Goal: Book appointment/travel/reservation

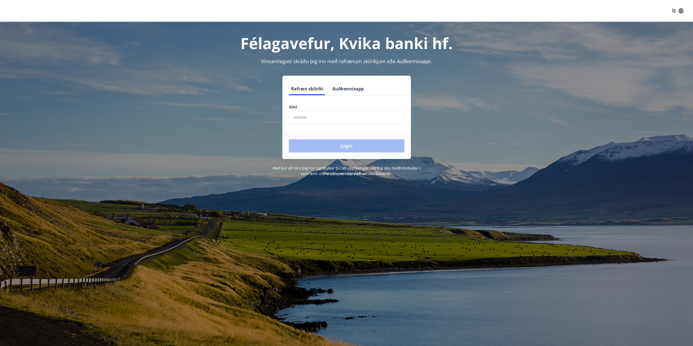
click at [322, 117] on input "phone" at bounding box center [347, 117] width 116 height 13
type input "********"
click at [315, 148] on button "Login" at bounding box center [347, 145] width 116 height 13
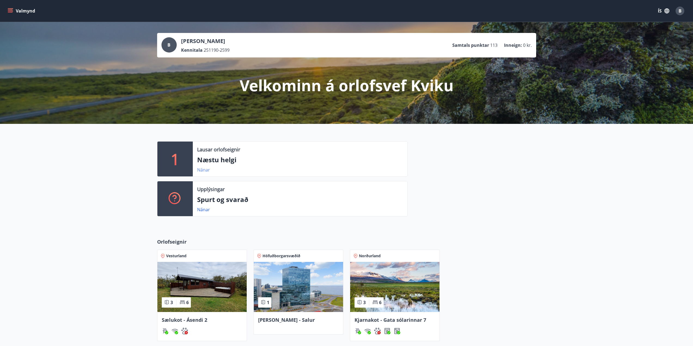
click at [203, 171] on link "Nánar" at bounding box center [203, 170] width 13 height 6
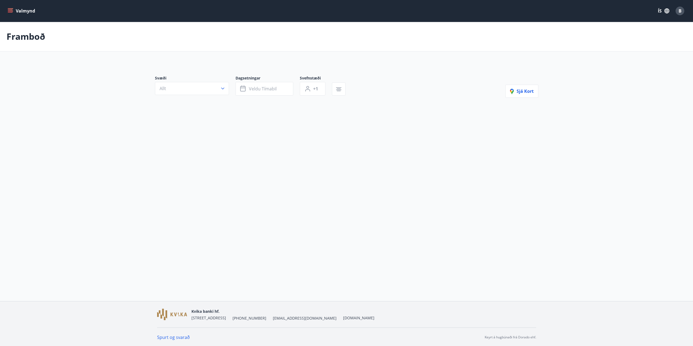
type input "*"
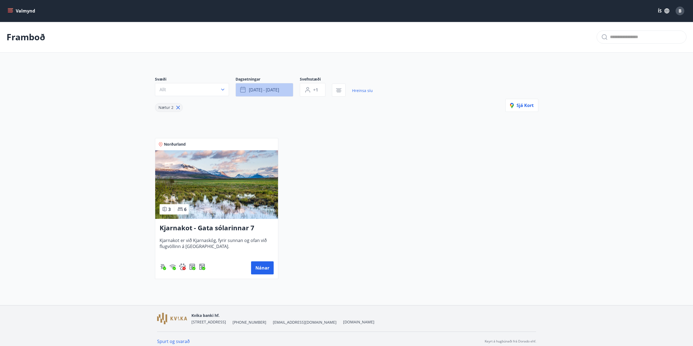
click at [270, 87] on span "sep 19 - sep 22" at bounding box center [264, 90] width 30 height 6
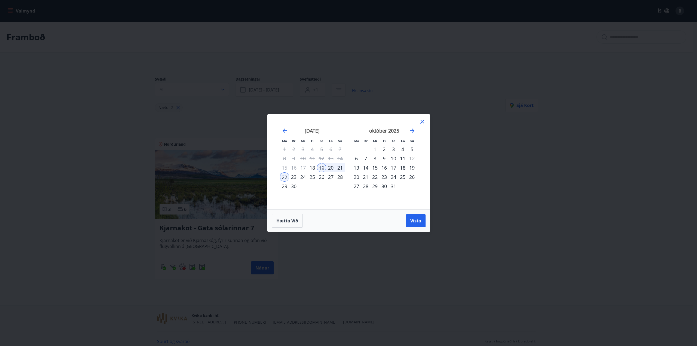
click at [322, 178] on div "26" at bounding box center [321, 176] width 9 height 9
click at [342, 178] on div "28" at bounding box center [340, 176] width 9 height 9
click at [414, 130] on icon "Move forward to switch to the next month." at bounding box center [412, 131] width 4 height 4
click at [326, 159] on div "11" at bounding box center [330, 158] width 9 height 9
drag, startPoint x: 422, startPoint y: 121, endPoint x: 411, endPoint y: 124, distance: 11.3
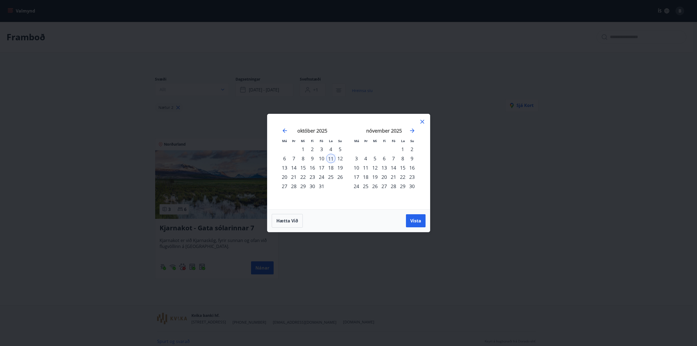
click at [422, 121] on icon at bounding box center [422, 122] width 7 height 7
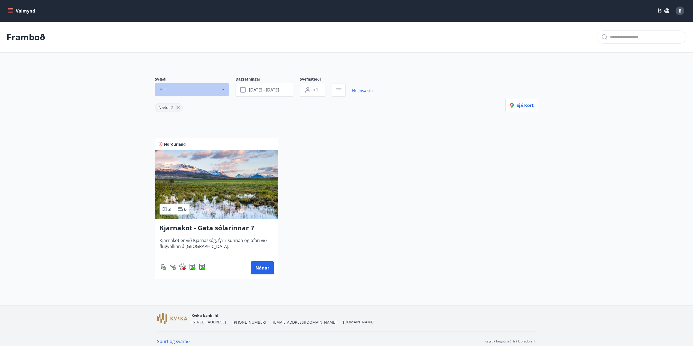
click at [193, 91] on button "Allt" at bounding box center [192, 89] width 74 height 13
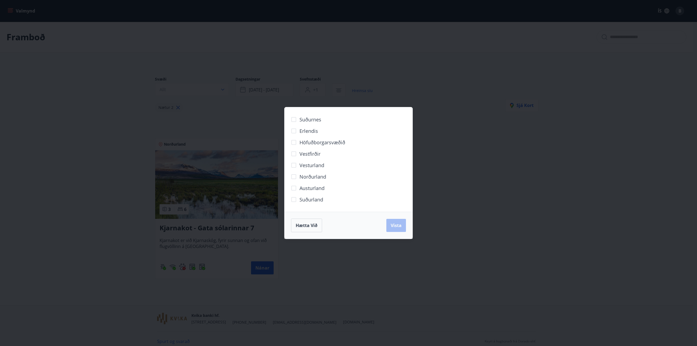
click at [221, 108] on div "Suðurnes Erlendis Höfuðborgarsvæðið Vestfirðir Vesturland Norðurland Austurland…" at bounding box center [348, 173] width 697 height 346
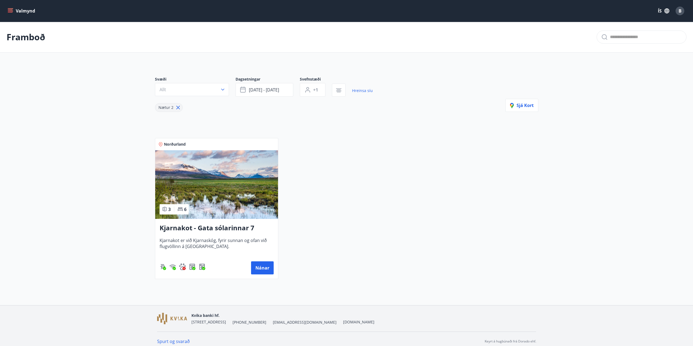
click at [12, 10] on icon "menu" at bounding box center [10, 10] width 5 height 1
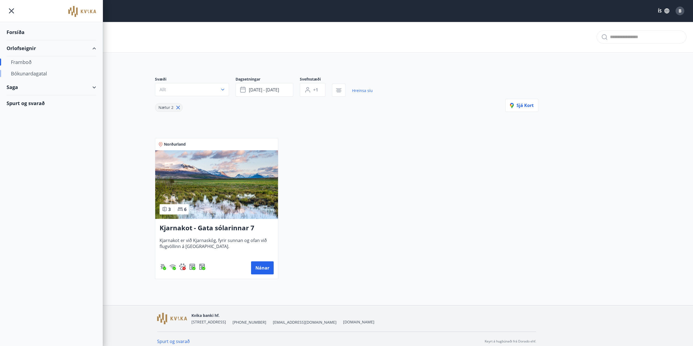
click at [22, 73] on div "Bókunardagatal" at bounding box center [51, 73] width 81 height 11
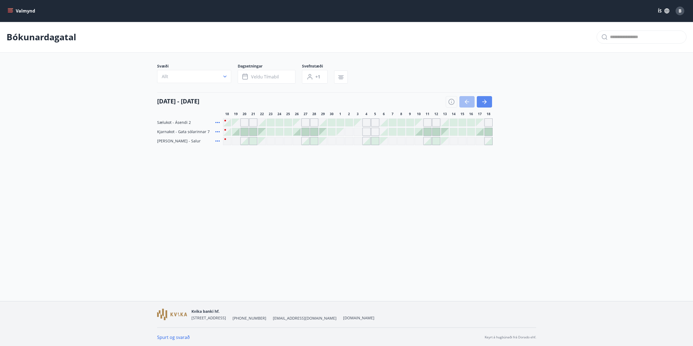
click at [487, 99] on icon "button" at bounding box center [484, 102] width 7 height 7
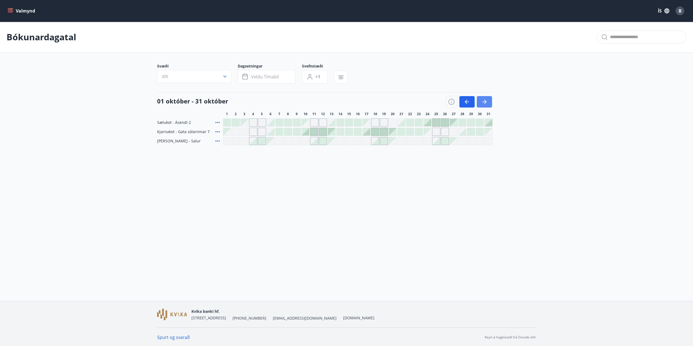
click at [488, 103] on button "button" at bounding box center [484, 101] width 15 height 11
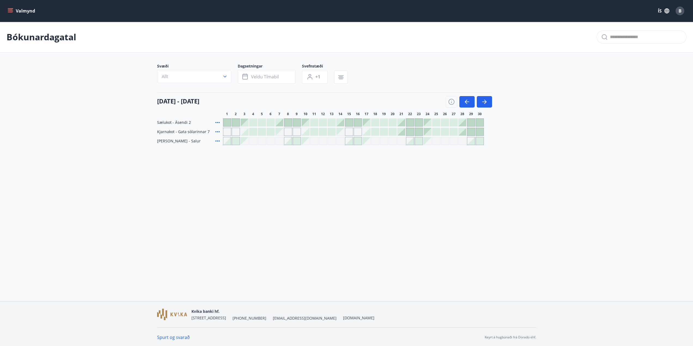
drag, startPoint x: 103, startPoint y: 125, endPoint x: 98, endPoint y: 124, distance: 5.9
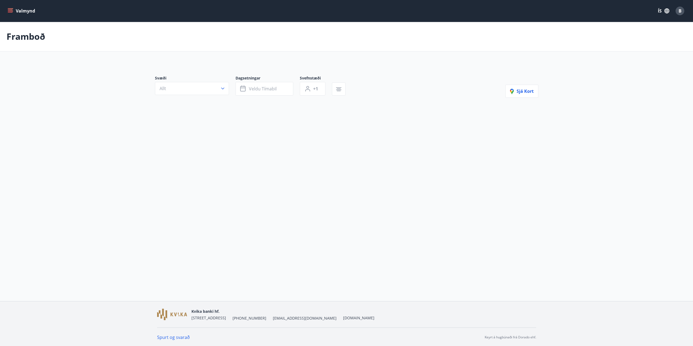
type input "*"
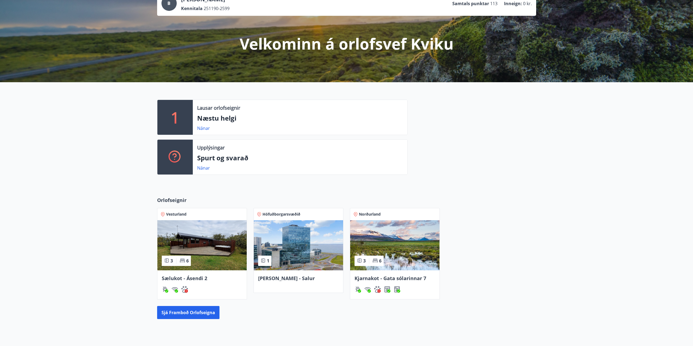
scroll to position [91, 0]
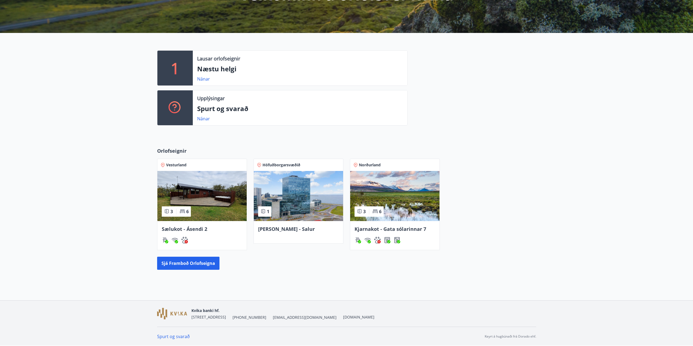
click at [39, 188] on div "Orlofseignir Vesturland 3 6 Sælukot - Ásendi 2 Höfuðborgarsvæðið 1 Iða - Salur …" at bounding box center [346, 209] width 693 height 140
drag, startPoint x: 122, startPoint y: 146, endPoint x: 120, endPoint y: 149, distance: 3.7
click at [122, 146] on div "Orlofseignir Vesturland 3 6 Sælukot - Ásendi 2 Höfuðborgarsvæðið 1 Iða - Salur …" at bounding box center [346, 209] width 693 height 140
